Goal: Task Accomplishment & Management: Manage account settings

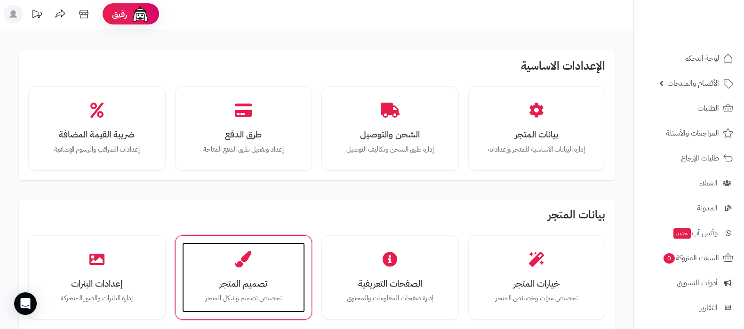
click at [256, 285] on h3 "تصميم المتجر" at bounding box center [243, 283] width 104 height 10
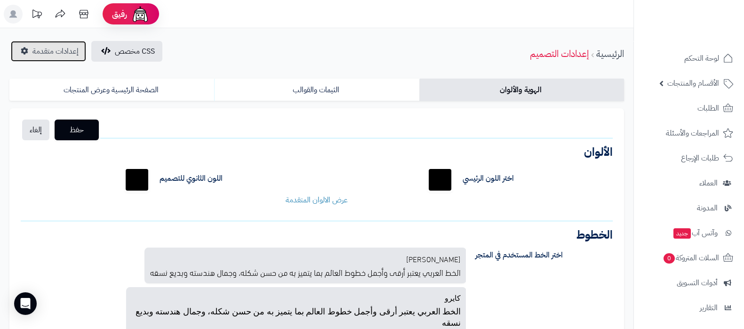
click at [62, 55] on span "إعدادات متقدمة" at bounding box center [55, 51] width 46 height 11
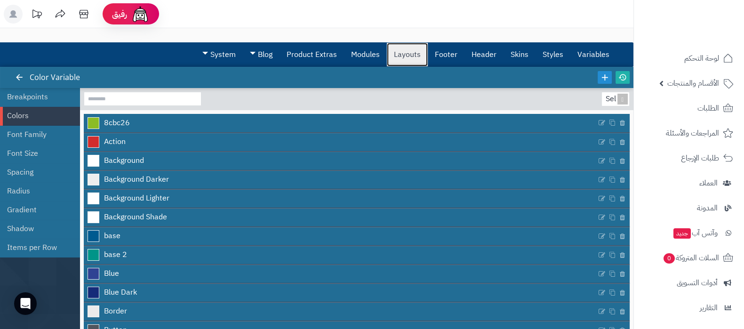
click at [408, 62] on link "Layouts" at bounding box center [407, 55] width 41 height 24
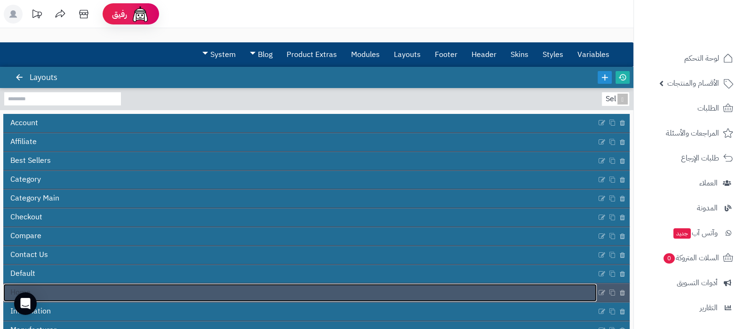
click at [138, 291] on link "Home" at bounding box center [299, 293] width 593 height 18
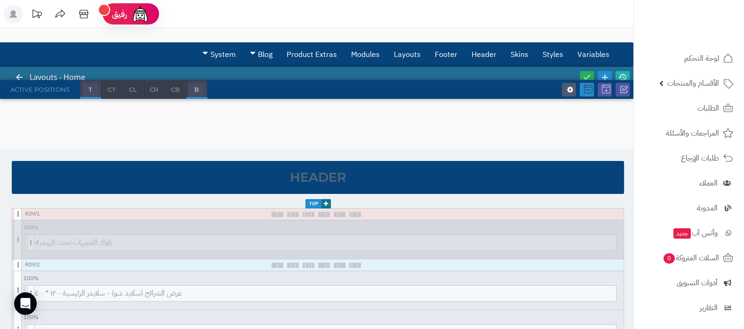
click at [589, 93] on icon at bounding box center [588, 89] width 8 height 8
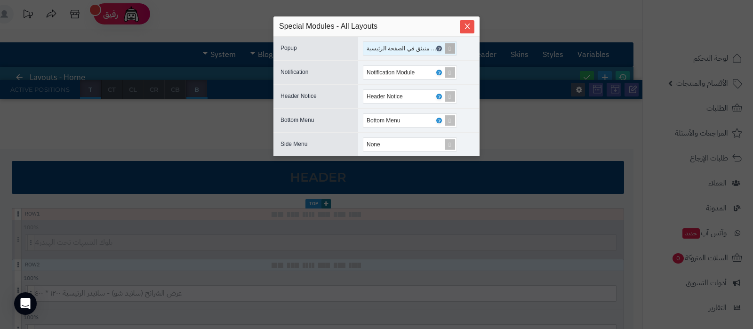
click at [439, 47] on icon at bounding box center [438, 49] width 3 height 4
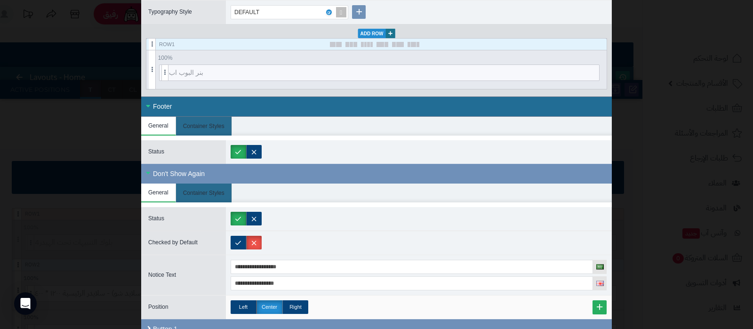
scroll to position [629, 0]
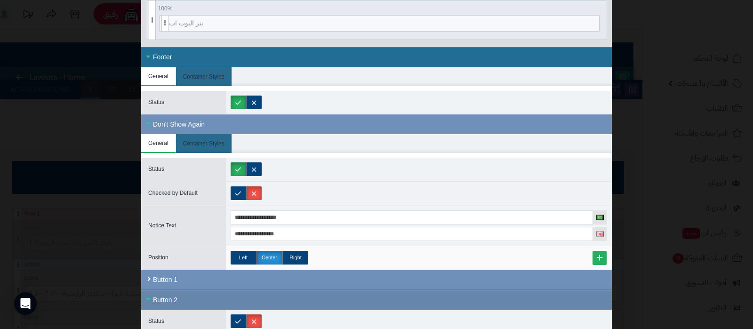
click at [170, 302] on div "Button 2" at bounding box center [376, 300] width 470 height 20
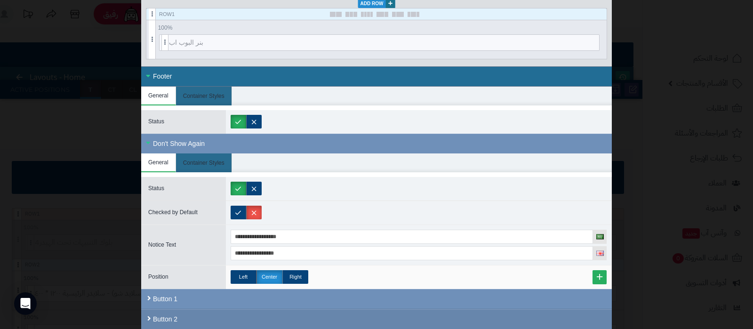
scroll to position [606, 0]
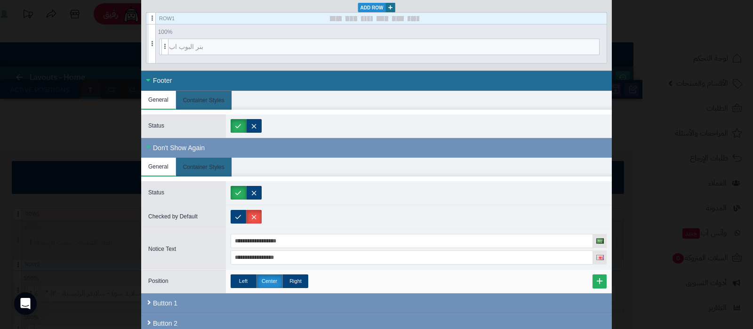
click at [199, 78] on div "Footer" at bounding box center [376, 81] width 470 height 20
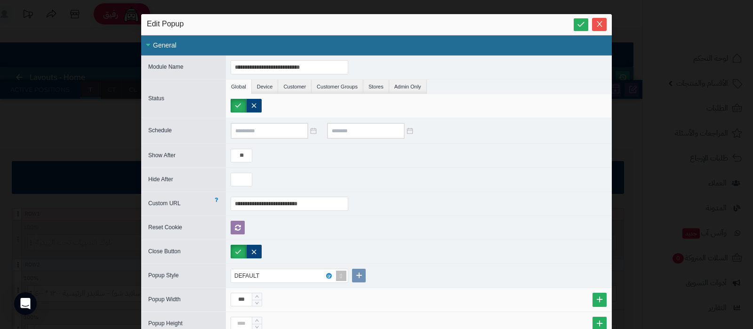
scroll to position [0, 0]
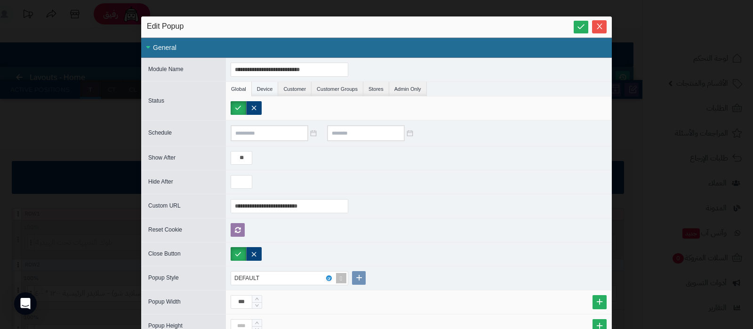
click at [268, 88] on li "Device" at bounding box center [265, 89] width 27 height 14
click at [293, 89] on li "Customer" at bounding box center [294, 89] width 33 height 14
click at [329, 89] on li "Customer Groups" at bounding box center [337, 89] width 52 height 14
click at [377, 90] on li "Stores" at bounding box center [376, 89] width 26 height 14
click at [421, 91] on li "Admin Only" at bounding box center [408, 89] width 38 height 14
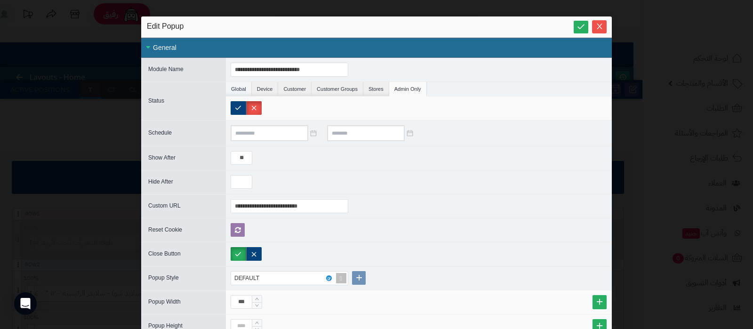
click at [235, 87] on li "Global" at bounding box center [239, 89] width 26 height 14
click at [606, 27] on span "Close" at bounding box center [599, 26] width 15 height 8
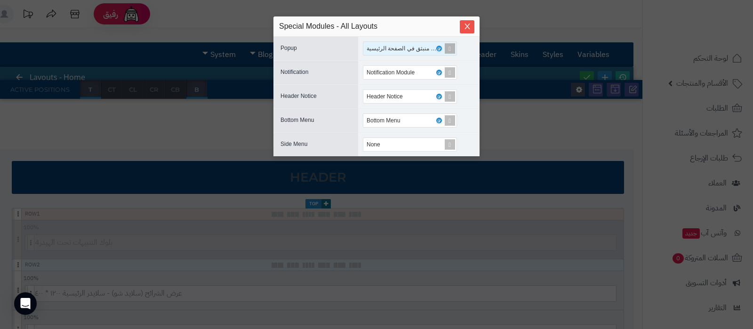
click at [453, 50] on span at bounding box center [449, 48] width 13 height 13
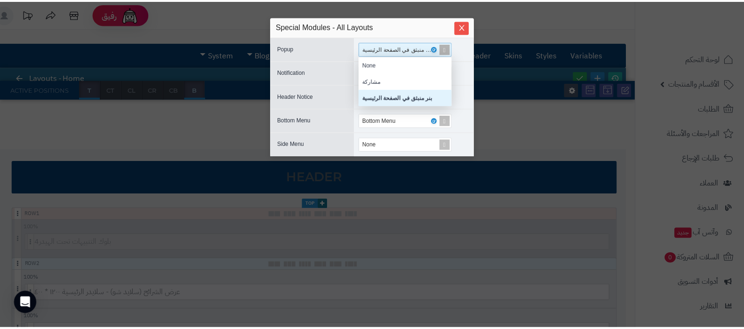
scroll to position [40, 85]
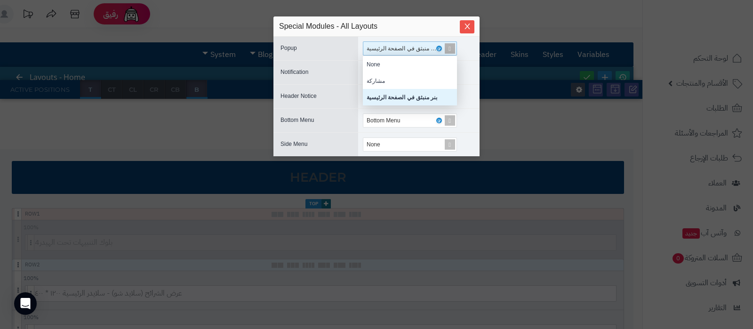
click at [452, 49] on span at bounding box center [449, 48] width 13 height 13
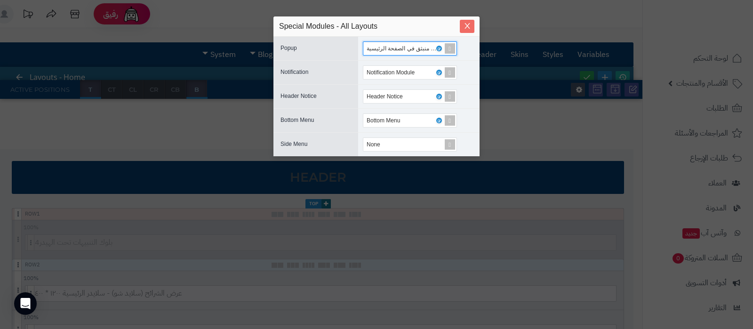
click at [466, 30] on button "Close" at bounding box center [467, 26] width 15 height 13
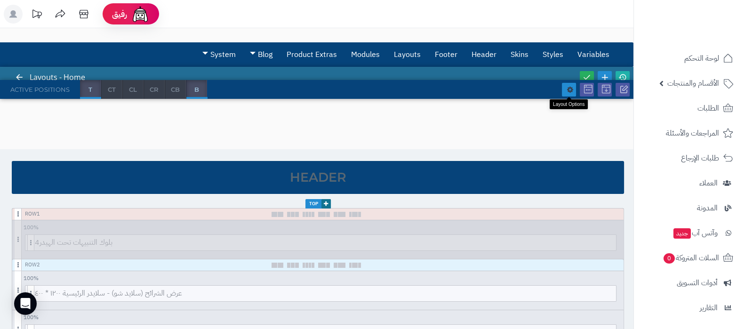
click at [565, 88] on link at bounding box center [569, 90] width 14 height 14
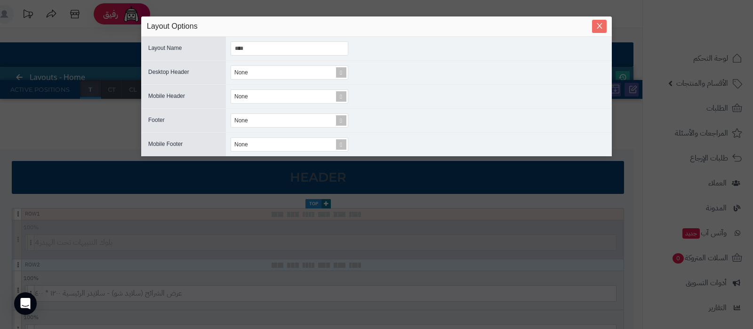
click at [604, 27] on span "Close" at bounding box center [599, 26] width 15 height 8
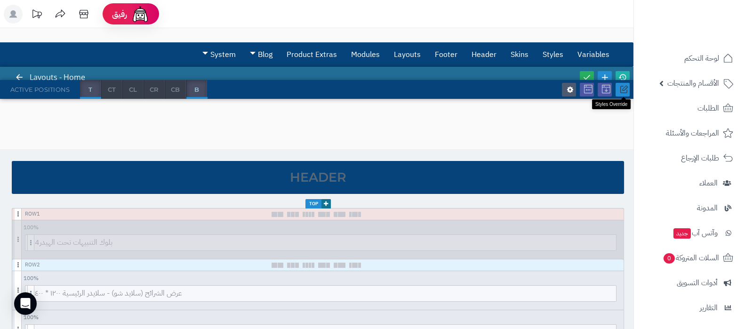
click at [621, 89] on icon at bounding box center [624, 89] width 8 height 8
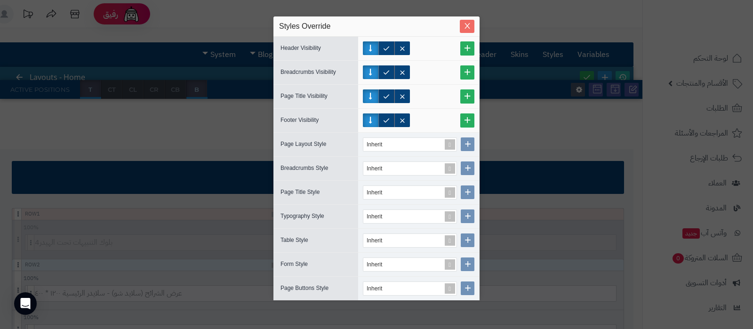
click at [471, 26] on span "Close" at bounding box center [467, 26] width 15 height 8
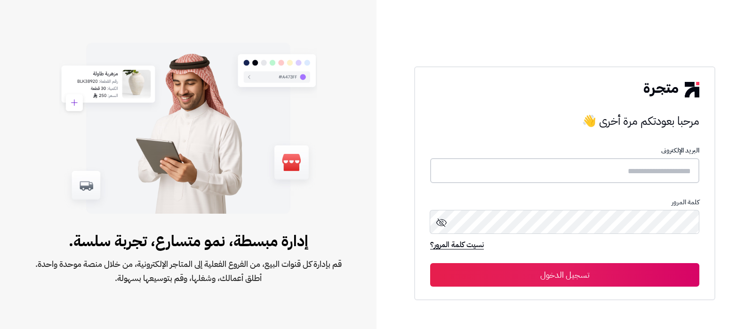
click at [630, 171] on input "text" at bounding box center [564, 170] width 269 height 25
type input "**********"
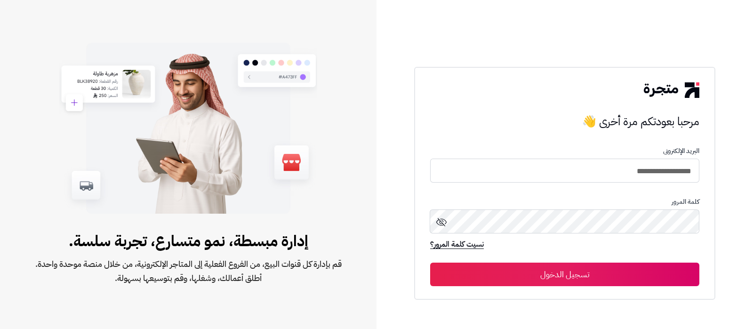
click at [577, 266] on button "تسجيل الدخول" at bounding box center [564, 274] width 269 height 24
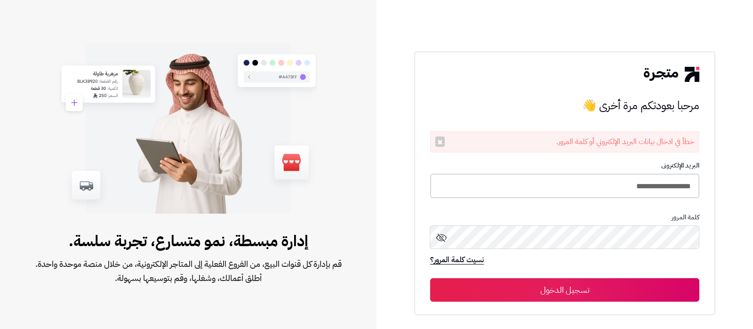
drag, startPoint x: 596, startPoint y: 188, endPoint x: 573, endPoint y: 189, distance: 22.6
click at [596, 187] on input "**********" at bounding box center [564, 186] width 269 height 25
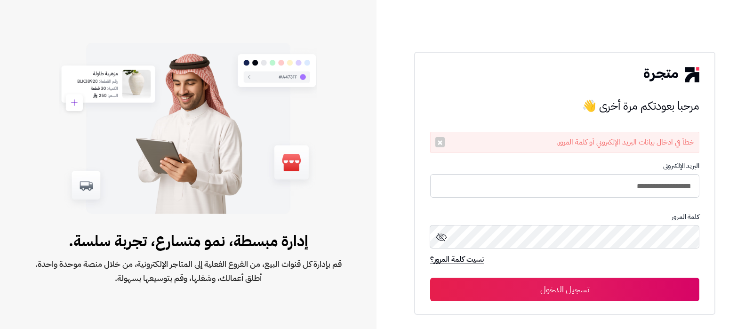
type input "**********"
click at [430, 278] on button "تسجيل الدخول" at bounding box center [564, 290] width 269 height 24
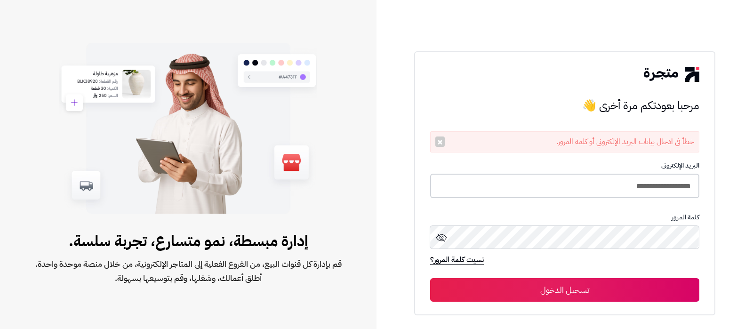
click at [525, 186] on input "**********" at bounding box center [564, 186] width 269 height 25
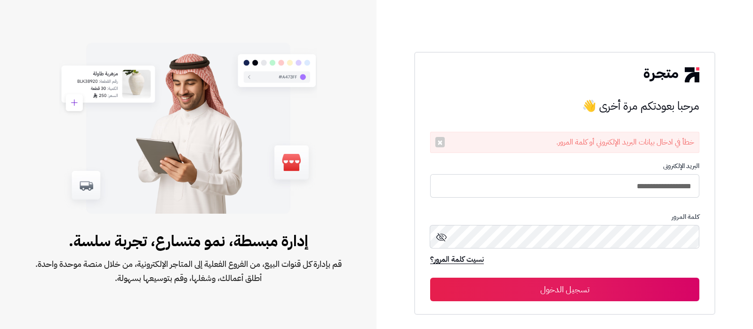
type input "**********"
click at [430, 278] on button "تسجيل الدخول" at bounding box center [564, 290] width 269 height 24
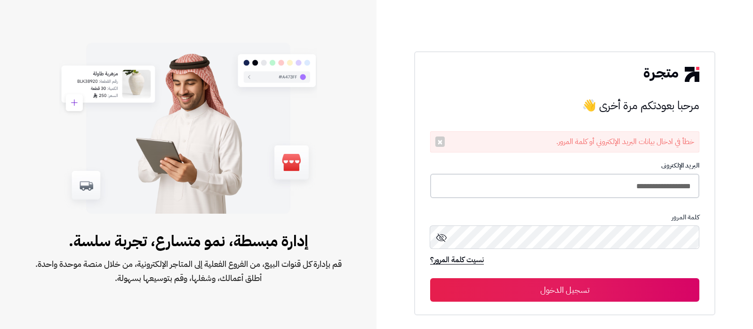
drag, startPoint x: 554, startPoint y: 194, endPoint x: 549, endPoint y: 191, distance: 5.7
click at [554, 194] on input "**********" at bounding box center [564, 186] width 269 height 25
click at [600, 182] on input "**********" at bounding box center [564, 186] width 269 height 25
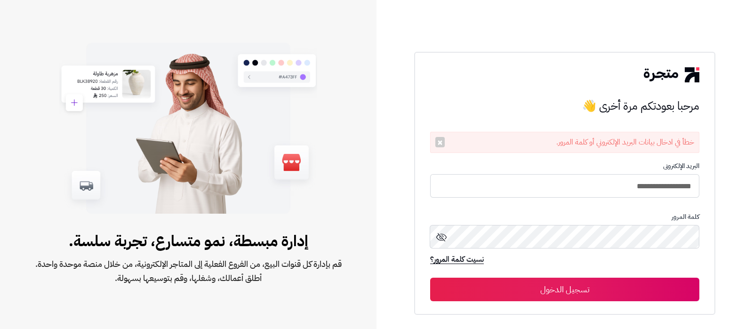
click at [562, 295] on button "تسجيل الدخول" at bounding box center [564, 290] width 269 height 24
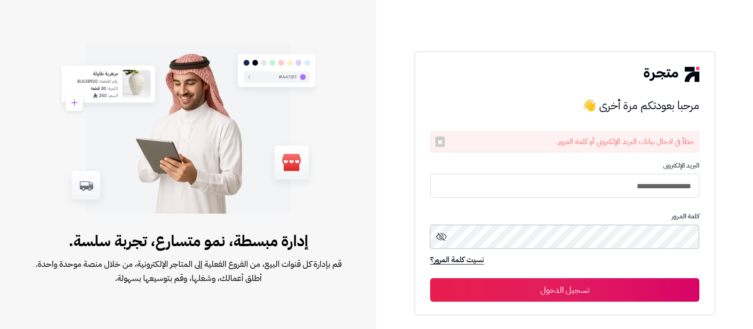
click at [430, 278] on button "تسجيل الدخول" at bounding box center [564, 290] width 269 height 24
click at [584, 185] on input "**********" at bounding box center [564, 186] width 269 height 25
type input "**********"
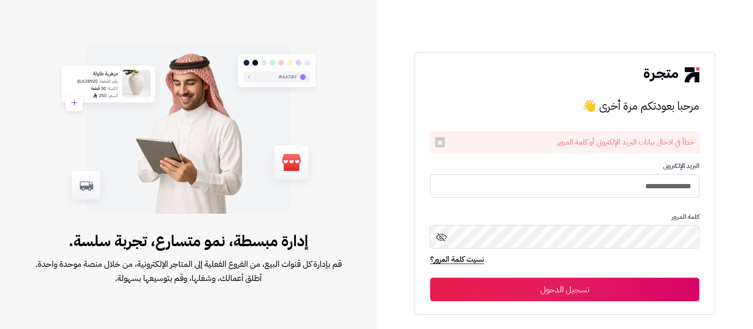
click at [592, 294] on button "تسجيل الدخول" at bounding box center [564, 290] width 269 height 24
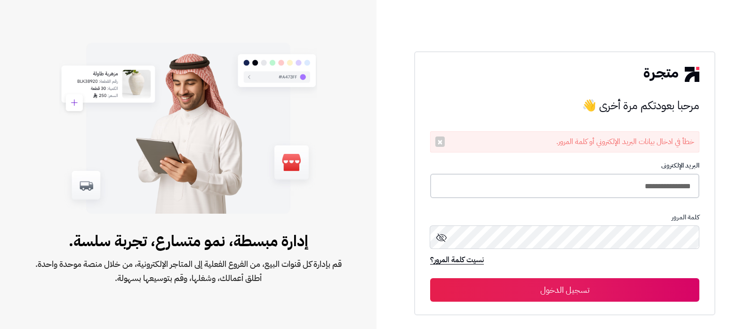
click at [598, 180] on input "**********" at bounding box center [564, 186] width 269 height 25
click at [602, 286] on button "تسجيل الدخول" at bounding box center [564, 290] width 269 height 24
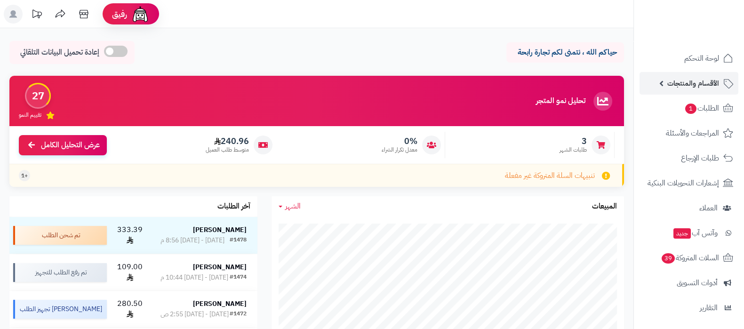
click at [692, 78] on span "الأقسام والمنتجات" at bounding box center [693, 83] width 52 height 13
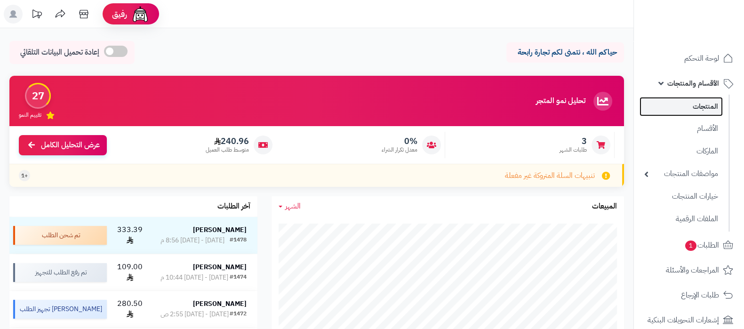
click at [687, 107] on link "المنتجات" at bounding box center [680, 106] width 83 height 19
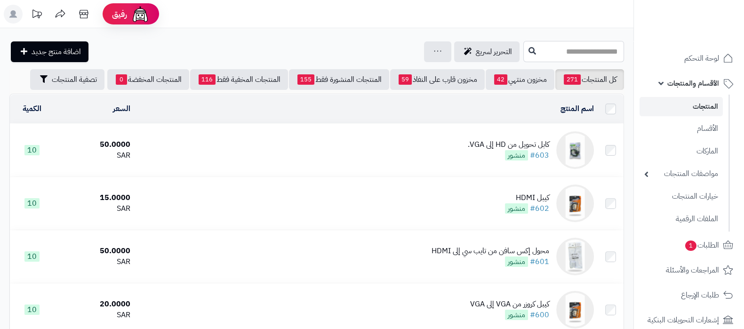
click at [595, 56] on input "text" at bounding box center [573, 51] width 101 height 21
type input "*********"
click at [560, 74] on link "كابل شبكة Cruiser CR-02" at bounding box center [573, 73] width 101 height 17
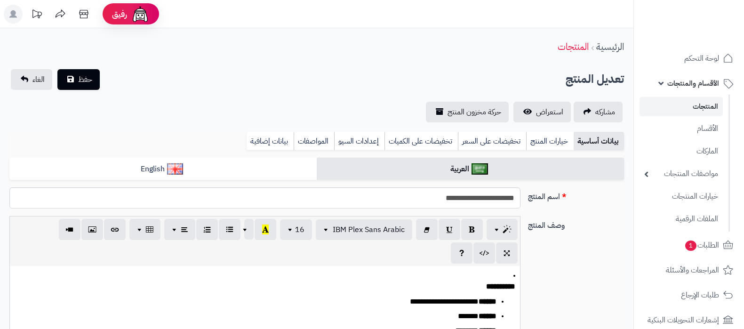
click at [538, 141] on link "خيارات المنتج" at bounding box center [550, 141] width 48 height 19
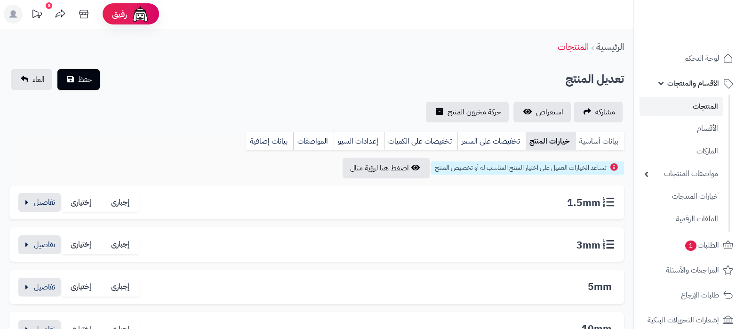
click at [603, 143] on link "بيانات أساسية" at bounding box center [599, 141] width 49 height 19
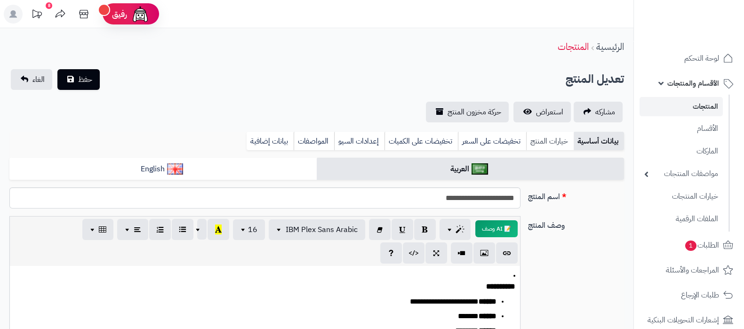
click at [562, 141] on link "خيارات المنتج" at bounding box center [550, 141] width 48 height 19
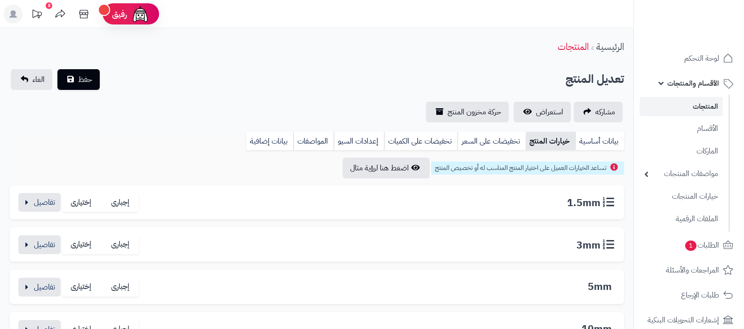
scroll to position [117, 0]
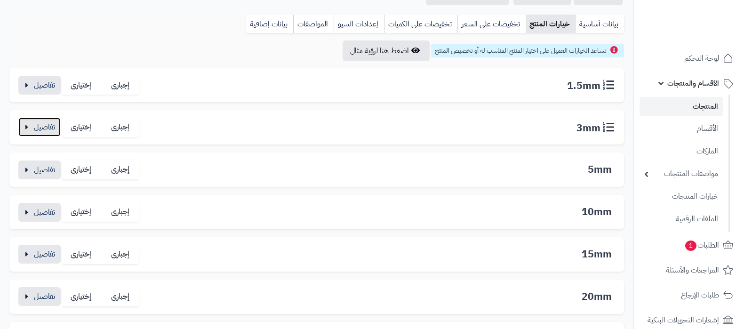
click at [39, 124] on button "button" at bounding box center [39, 127] width 42 height 19
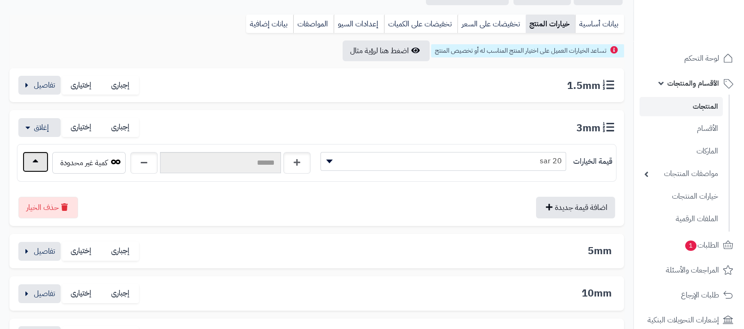
click at [35, 159] on button "button" at bounding box center [36, 161] width 26 height 21
